Goal: Task Accomplishment & Management: Complete application form

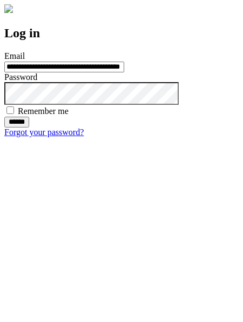
type input "**********"
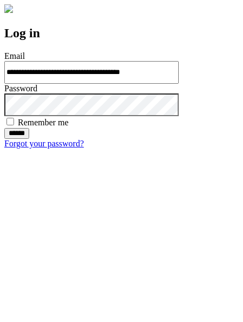
click at [29, 139] on input "******" at bounding box center [16, 133] width 25 height 11
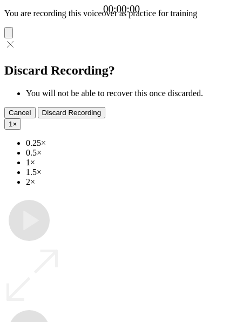
type input "**********"
